Goal: Communication & Community: Answer question/provide support

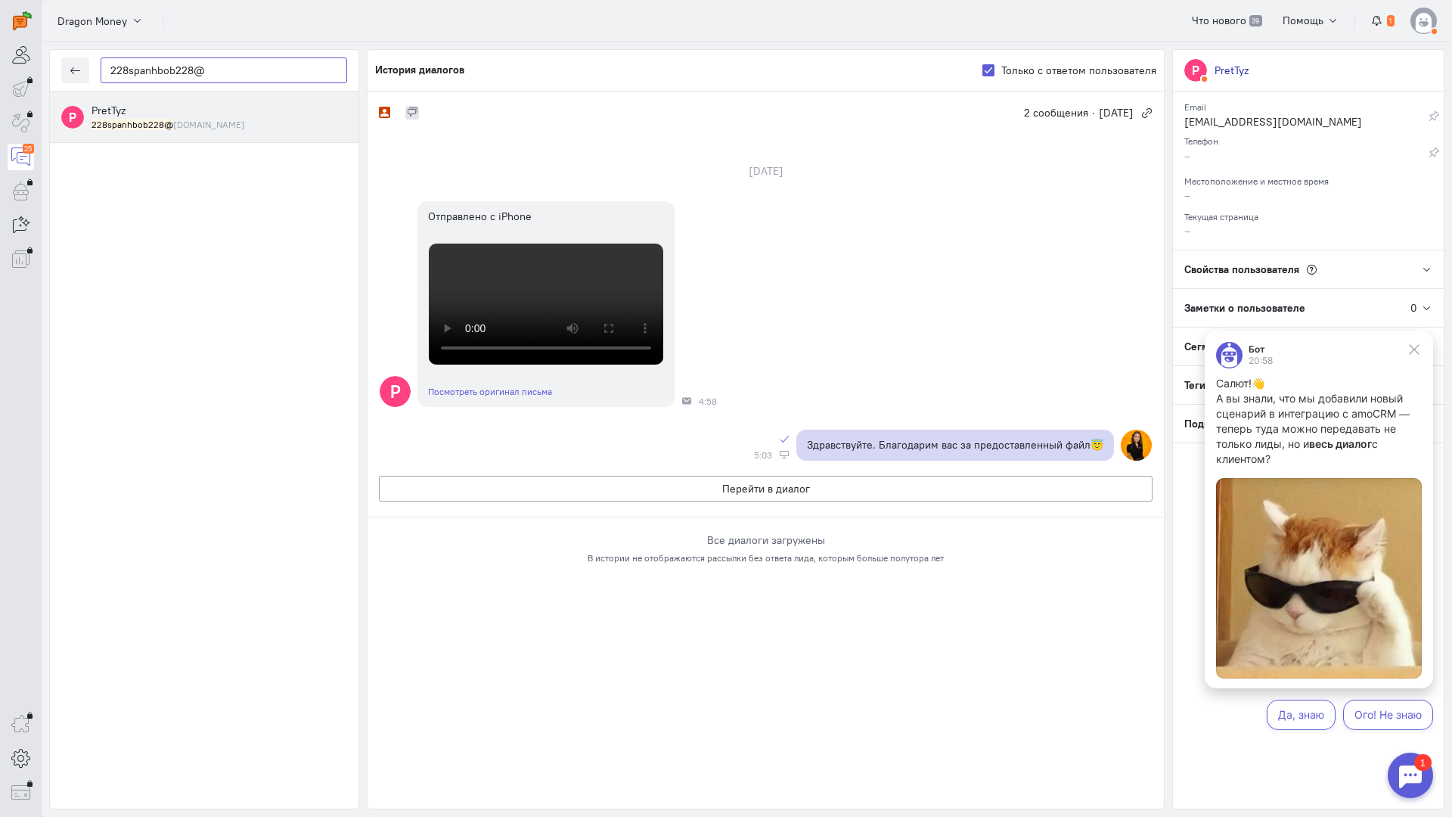
drag, startPoint x: 66, startPoint y: 82, endPoint x: 18, endPoint y: 81, distance: 47.6
click at [11, 83] on div "operator conversation-V1122-10000-3month 25" at bounding box center [726, 408] width 1452 height 817
paste input "[EMAIL_ADDRESS][DOMAIN_NAME]"
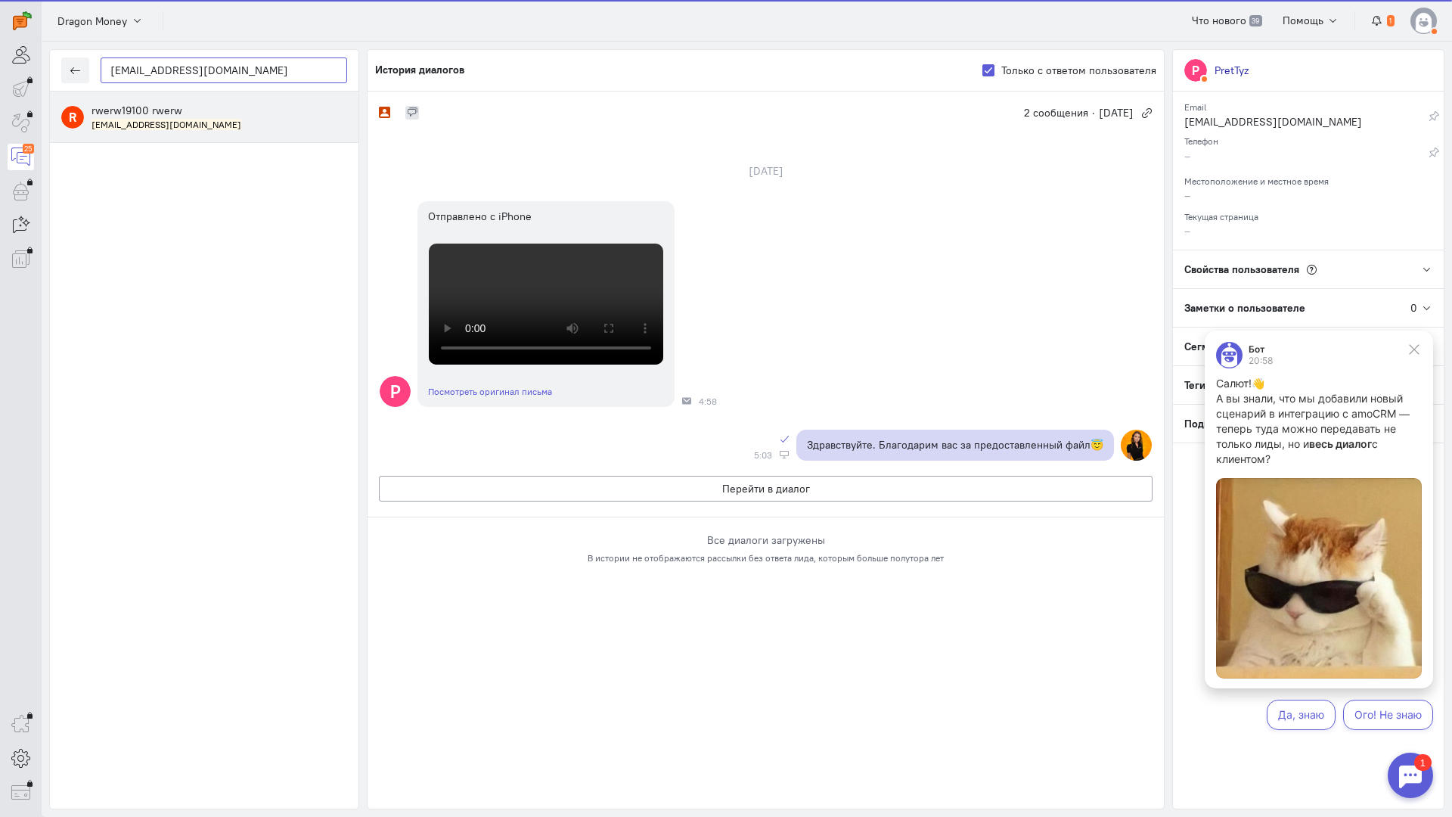
type input "[EMAIL_ADDRESS][DOMAIN_NAME]"
click at [136, 112] on span "rwerw19100 rwerw" at bounding box center [136, 111] width 91 height 14
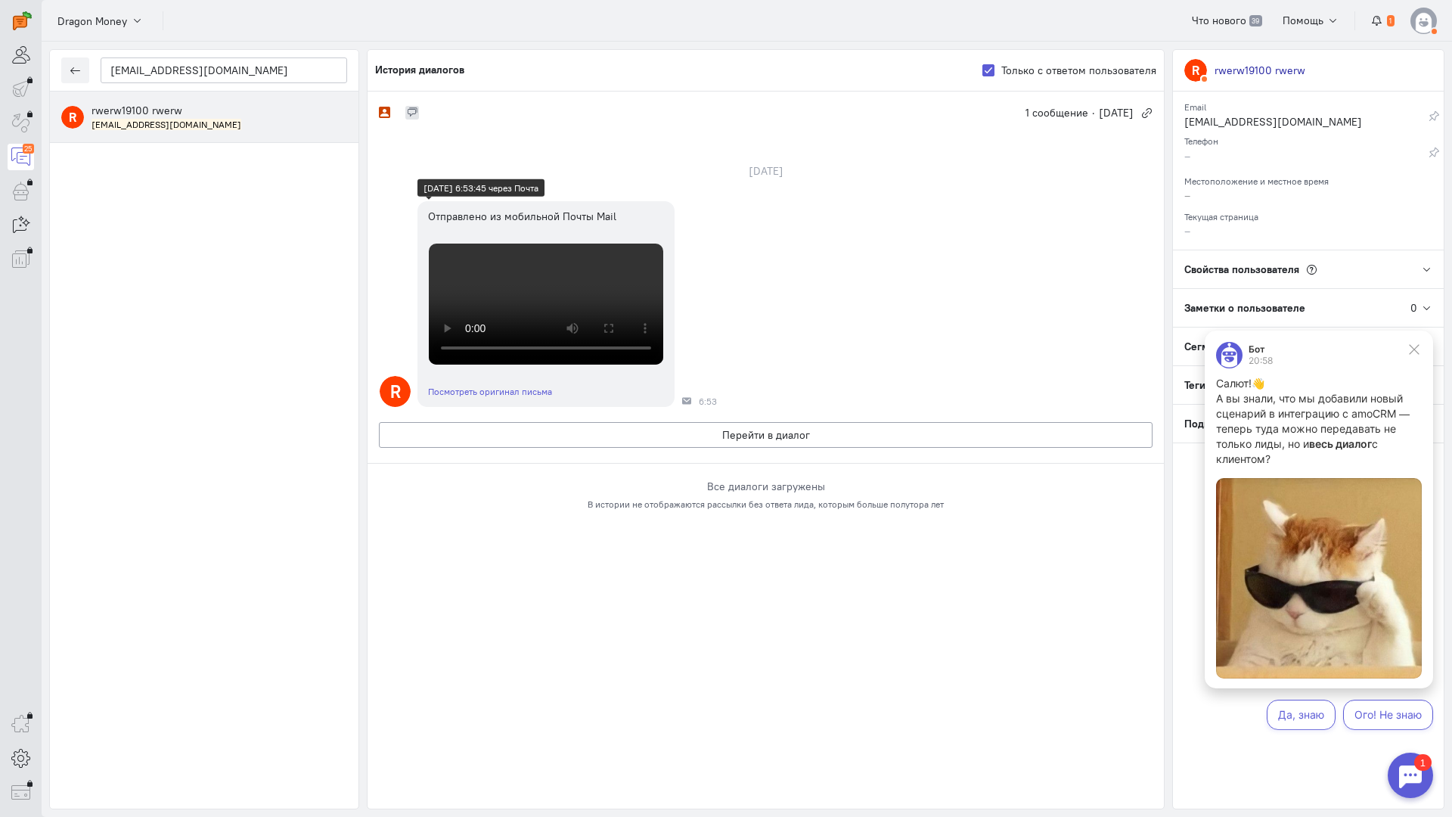
scroll to position [330, 0]
click at [584, 448] on button "Перейти в диалог" at bounding box center [766, 435] width 774 height 26
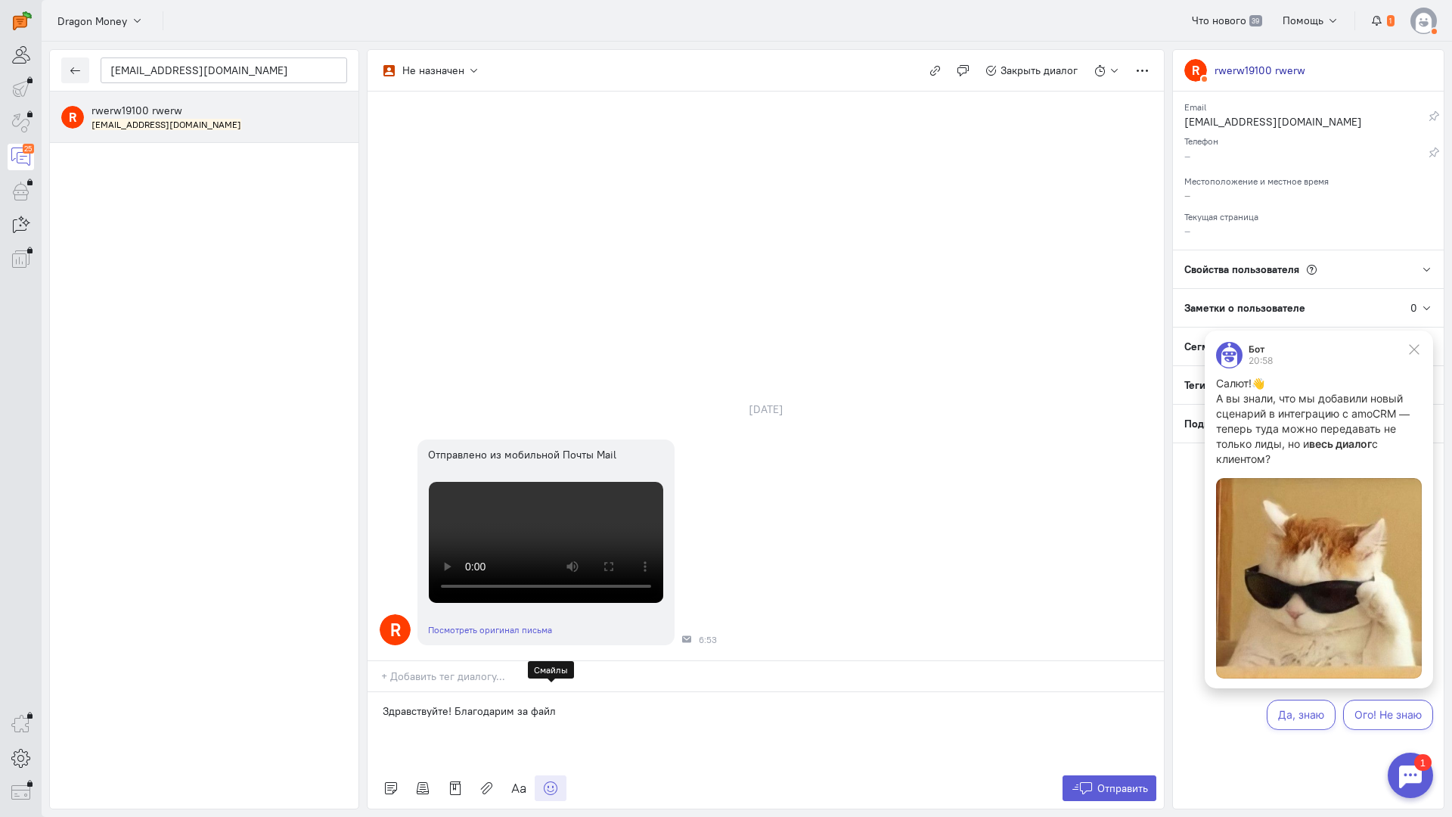
click at [543, 780] on icon at bounding box center [550, 787] width 15 height 15
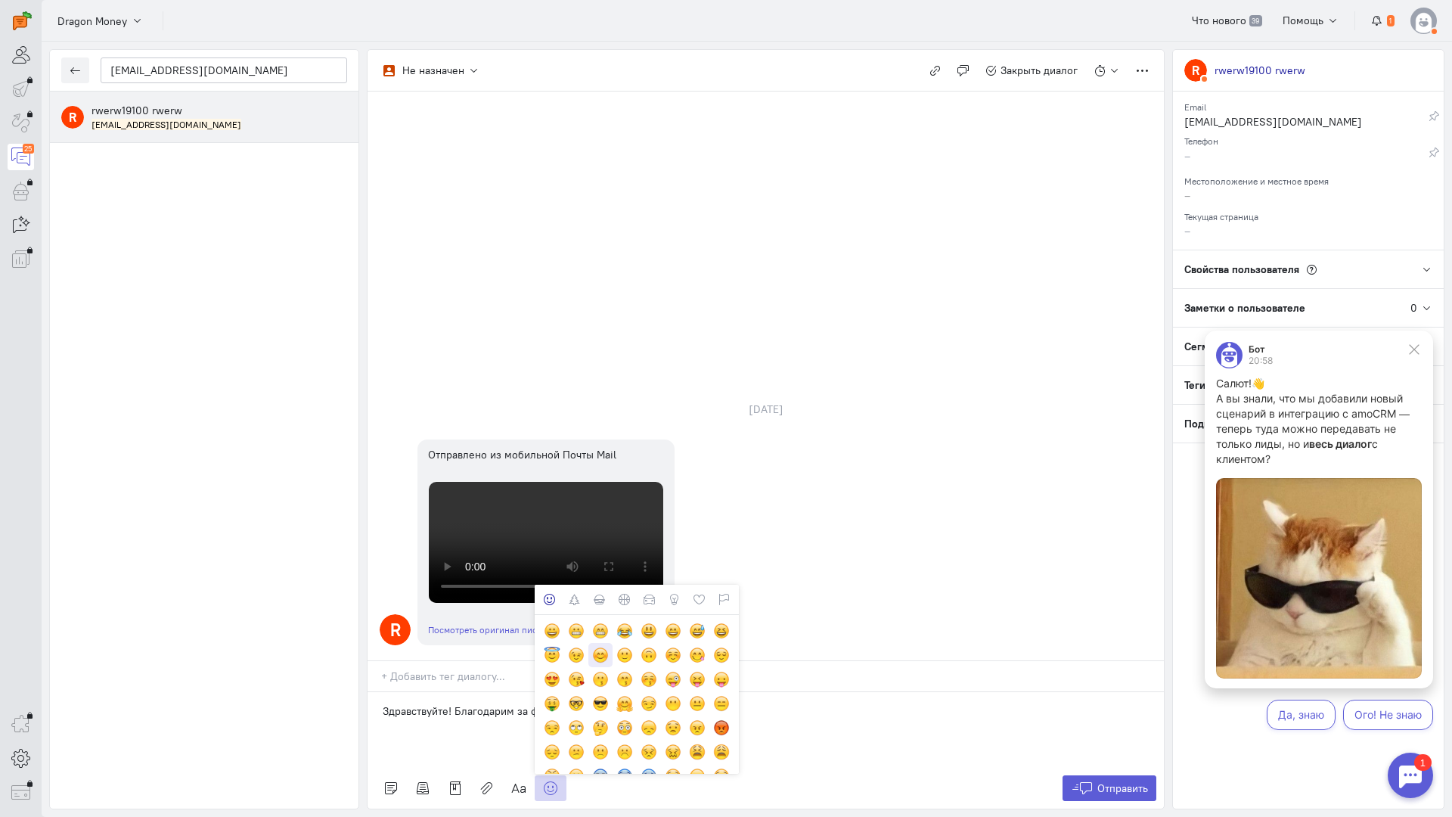
click at [599, 647] on div at bounding box center [600, 655] width 17 height 17
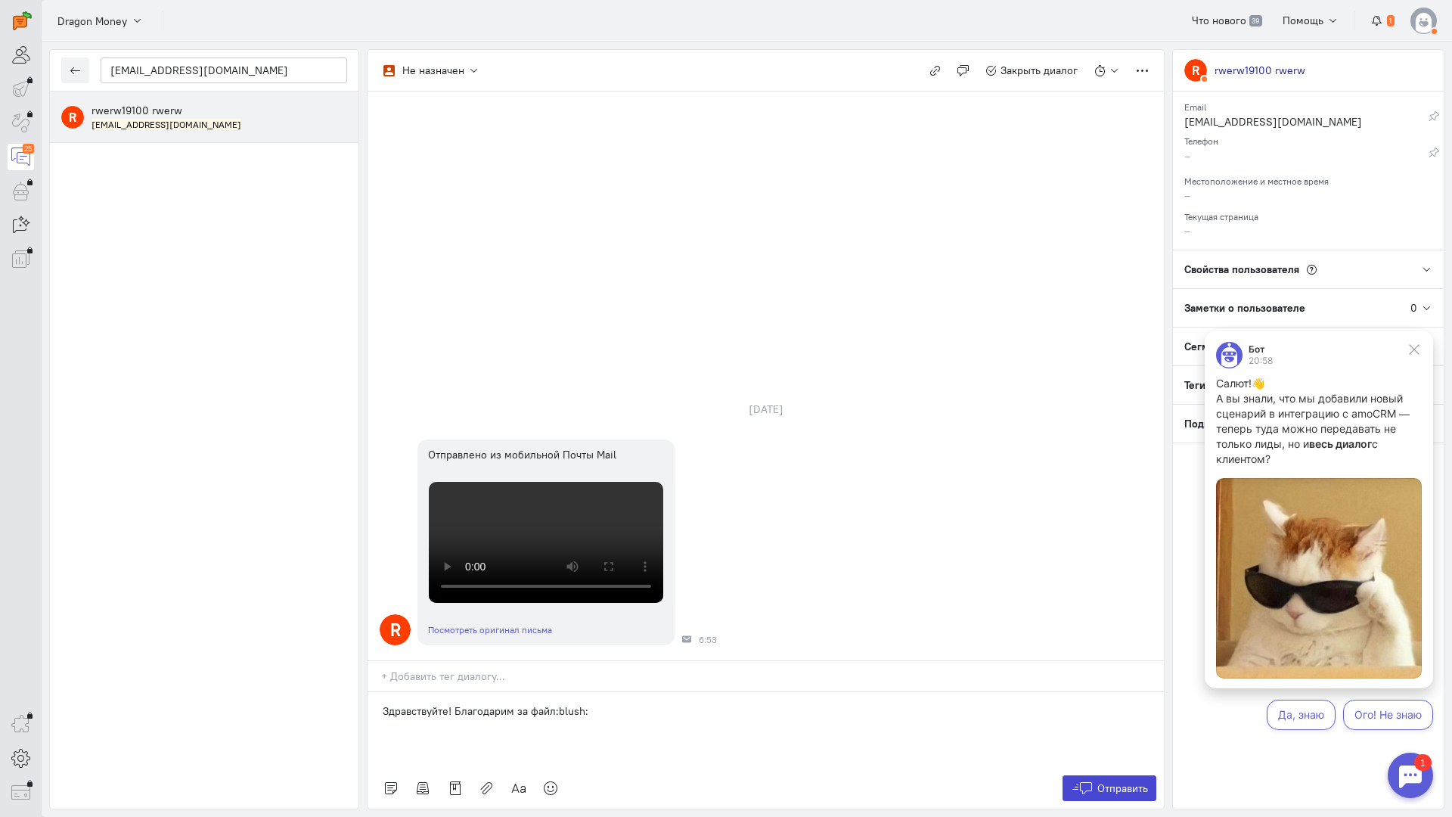
click at [1127, 781] on span "Отправить" at bounding box center [1122, 788] width 51 height 14
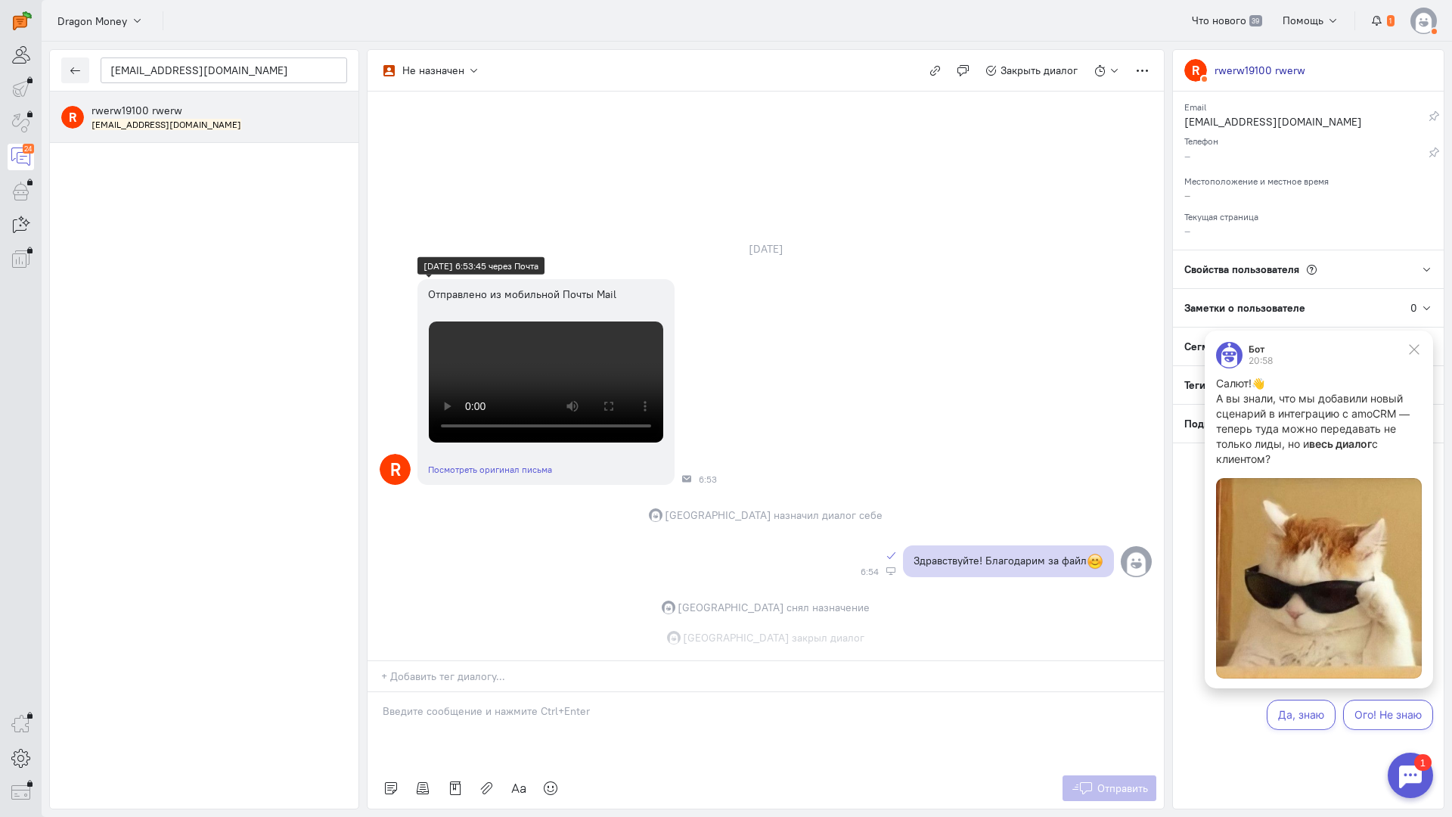
scroll to position [479, 0]
click at [526, 321] on video at bounding box center [546, 381] width 234 height 121
